Goal: Contribute content

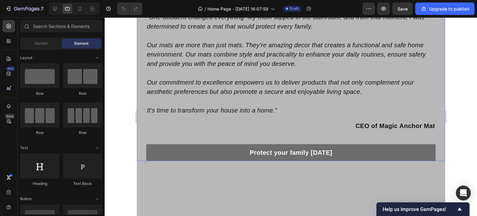
scroll to position [1644, 0]
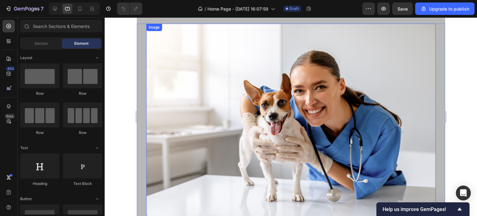
click at [264, 100] on img at bounding box center [290, 120] width 289 height 193
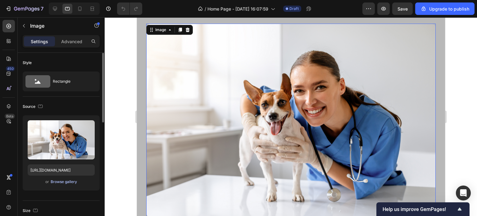
click at [68, 181] on div "Browse gallery" at bounding box center [64, 182] width 26 height 6
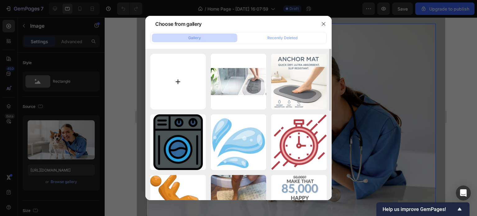
click at [180, 78] on input "file" at bounding box center [178, 82] width 56 height 56
type input "C:\fakepath\💦.png"
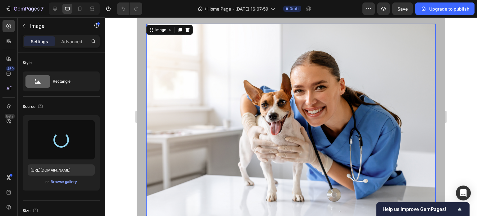
type input "[URL][DOMAIN_NAME]"
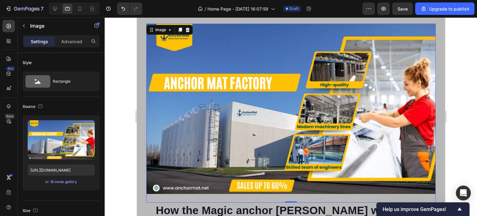
click at [461, 105] on div at bounding box center [291, 116] width 372 height 198
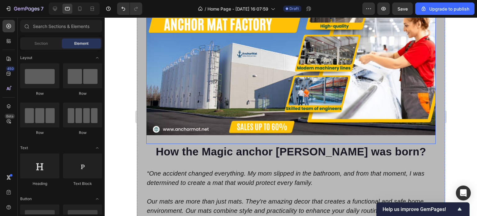
scroll to position [1707, 0]
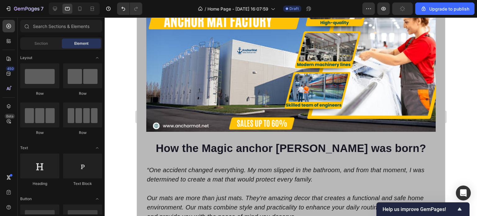
click at [456, 152] on div at bounding box center [291, 116] width 372 height 198
click at [256, 121] on img at bounding box center [290, 47] width 289 height 170
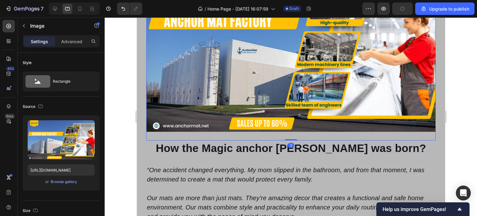
click at [256, 119] on img at bounding box center [290, 47] width 289 height 170
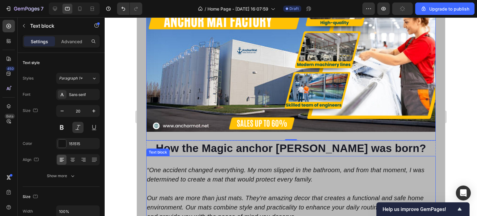
click at [383, 161] on div "“One accident changed everything. My mom slipped in the bathroom, and from that…" at bounding box center [290, 214] width 289 height 117
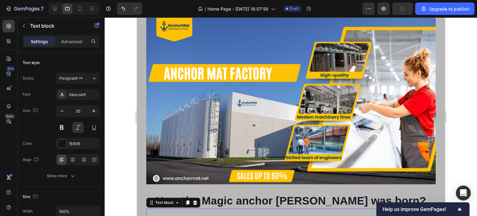
scroll to position [1644, 0]
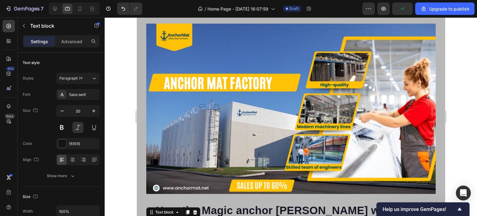
click at [454, 75] on div at bounding box center [291, 116] width 372 height 198
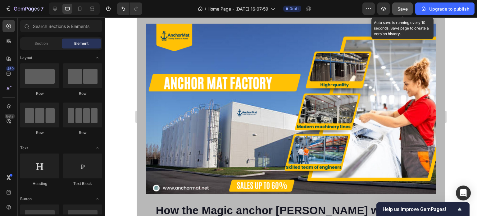
click at [403, 8] on span "Save" at bounding box center [402, 8] width 10 height 5
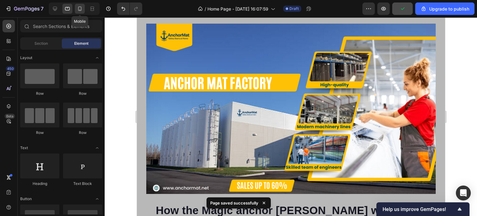
click at [79, 7] on icon at bounding box center [79, 9] width 3 height 4
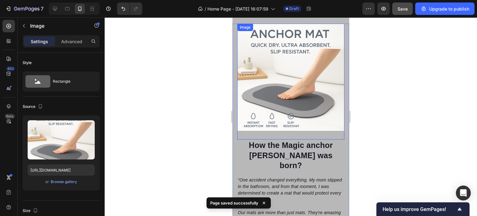
click at [276, 77] on img at bounding box center [290, 77] width 107 height 107
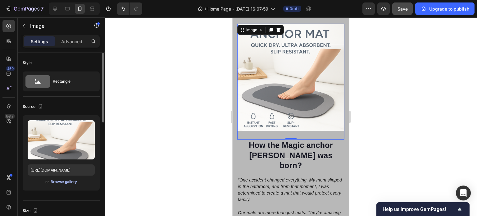
click at [71, 182] on div "Browse gallery" at bounding box center [64, 182] width 26 height 6
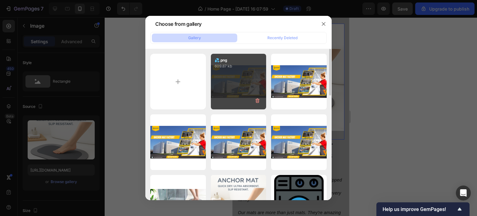
click at [247, 82] on div "💦.png 609.87 kb" at bounding box center [239, 82] width 56 height 56
type input "[URL][DOMAIN_NAME]"
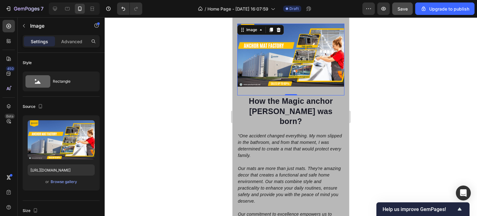
click at [377, 137] on div at bounding box center [291, 116] width 372 height 198
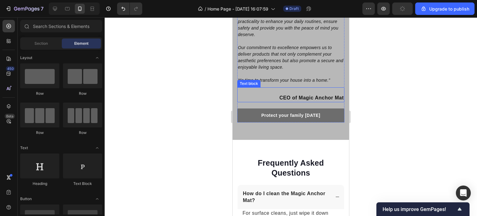
scroll to position [1831, 0]
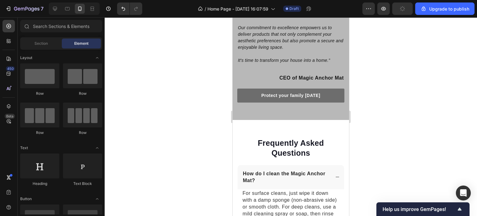
click at [377, 80] on div at bounding box center [291, 116] width 372 height 198
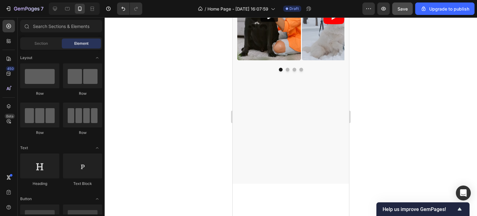
scroll to position [93, 0]
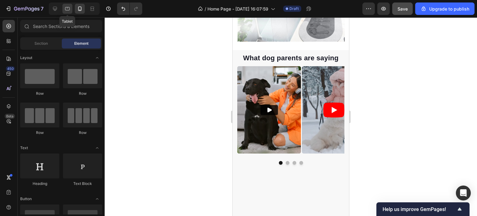
click at [68, 7] on icon at bounding box center [67, 9] width 6 height 6
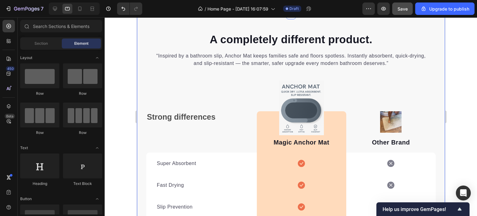
scroll to position [683, 0]
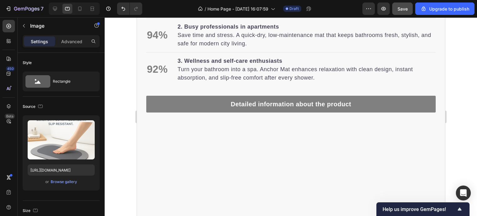
scroll to position [869, 0]
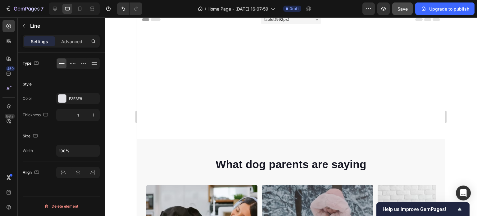
scroll to position [0, 0]
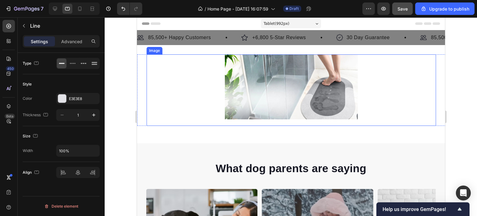
click at [302, 97] on img at bounding box center [290, 86] width 133 height 65
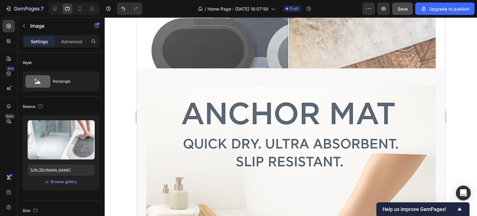
scroll to position [714, 0]
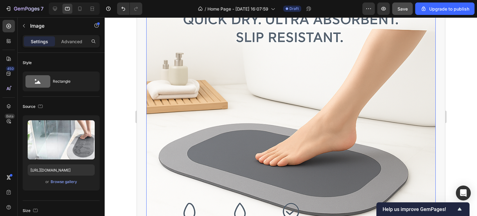
click at [244, 104] on img at bounding box center [290, 106] width 289 height 289
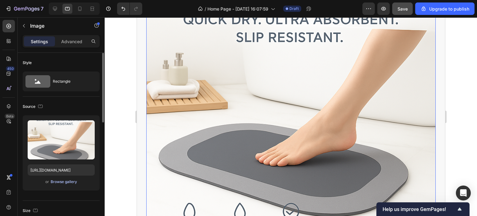
click at [58, 182] on div "Browse gallery" at bounding box center [64, 182] width 26 height 6
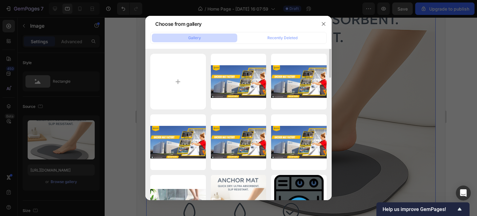
scroll to position [93, 0]
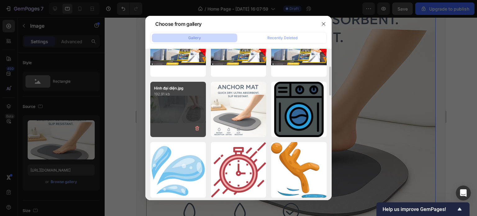
click at [181, 115] on div "Hình đại diện.jpg 192.91 kb" at bounding box center [178, 110] width 56 height 56
type input "[URL][DOMAIN_NAME]"
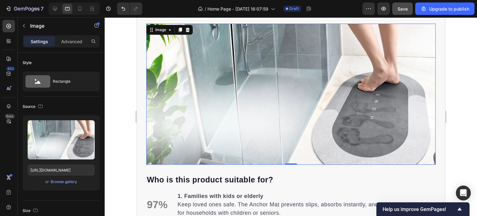
scroll to position [590, 0]
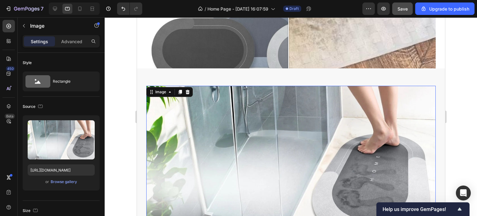
click at [453, 134] on div at bounding box center [291, 116] width 372 height 198
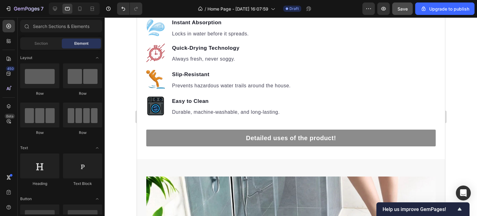
scroll to position [869, 0]
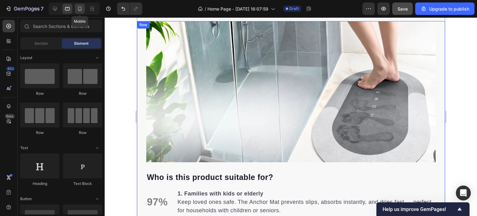
click at [81, 10] on icon at bounding box center [80, 9] width 6 height 6
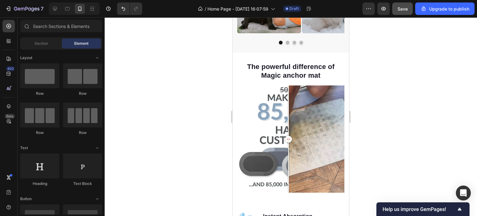
scroll to position [186, 0]
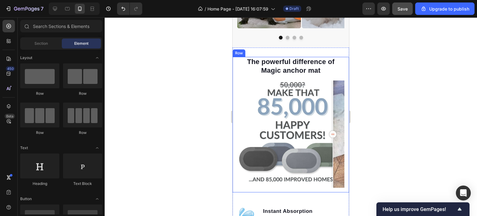
drag, startPoint x: 289, startPoint y: 132, endPoint x: 343, endPoint y: 143, distance: 54.3
click at [343, 143] on div "The powerful difference of Magic anchor mat Heading Image Instant Absorption Te…" at bounding box center [290, 124] width 116 height 135
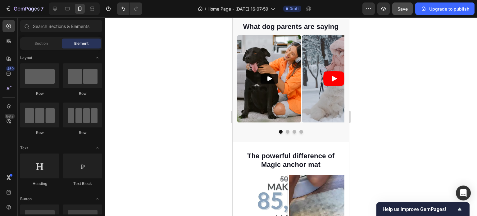
scroll to position [0, 0]
